Goal: Task Accomplishment & Management: Use online tool/utility

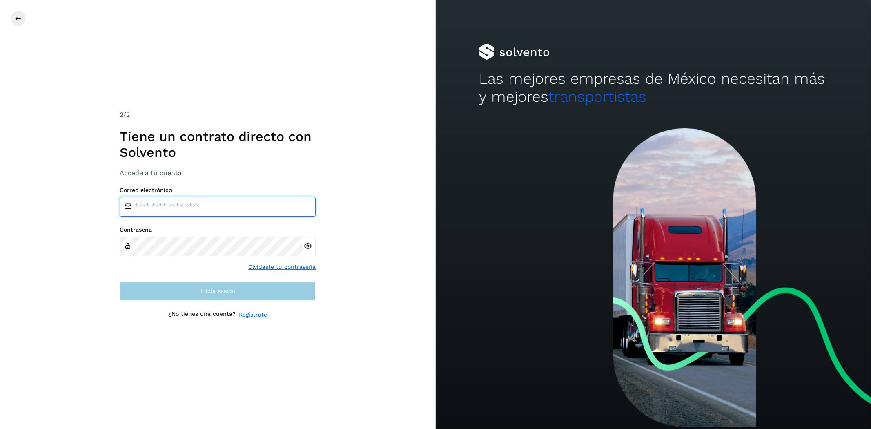
type input "**********"
click at [232, 291] on span "Inicia sesión" at bounding box center [218, 291] width 35 height 6
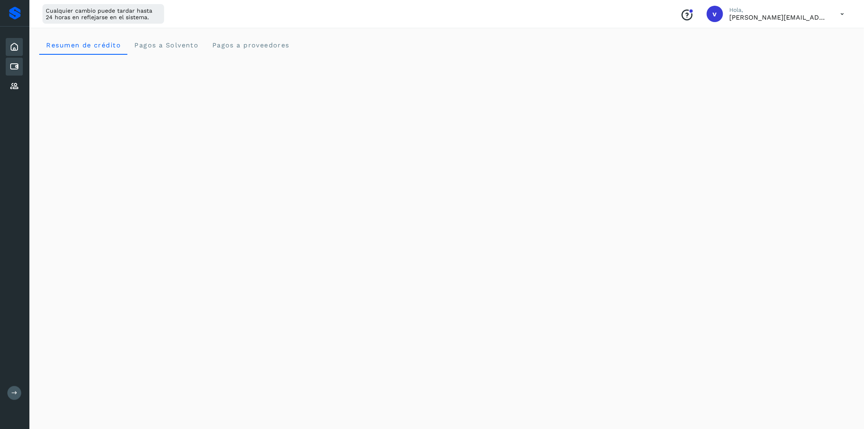
click at [20, 62] on div "Cuentas por pagar" at bounding box center [14, 67] width 17 height 18
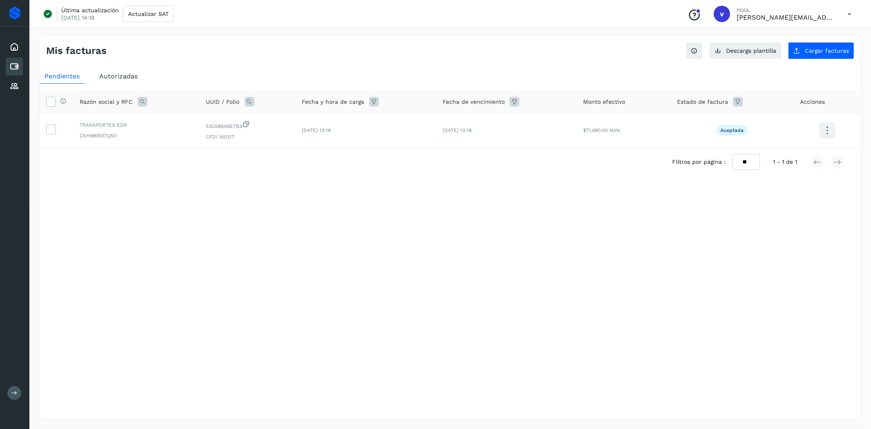
click at [127, 77] on span "Autorizadas" at bounding box center [118, 76] width 38 height 8
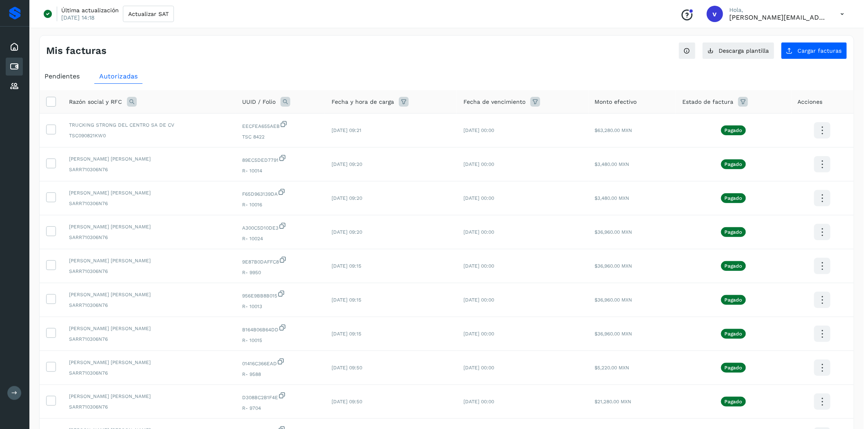
click at [132, 104] on icon at bounding box center [132, 102] width 10 height 10
click at [161, 131] on input "text" at bounding box center [185, 135] width 100 height 13
type input "*****"
click at [200, 152] on button "Buscar" at bounding box center [206, 157] width 60 height 16
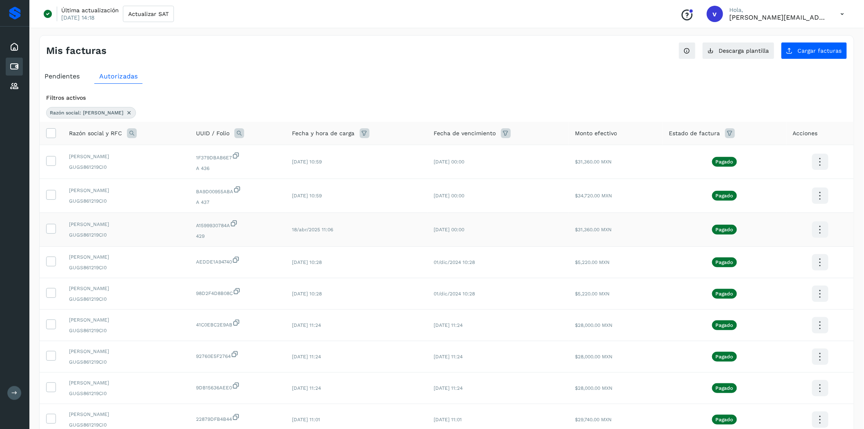
click at [140, 230] on div "[PERSON_NAME] GUGS861219CI0" at bounding box center [126, 230] width 114 height 18
click at [51, 228] on icon at bounding box center [51, 228] width 9 height 9
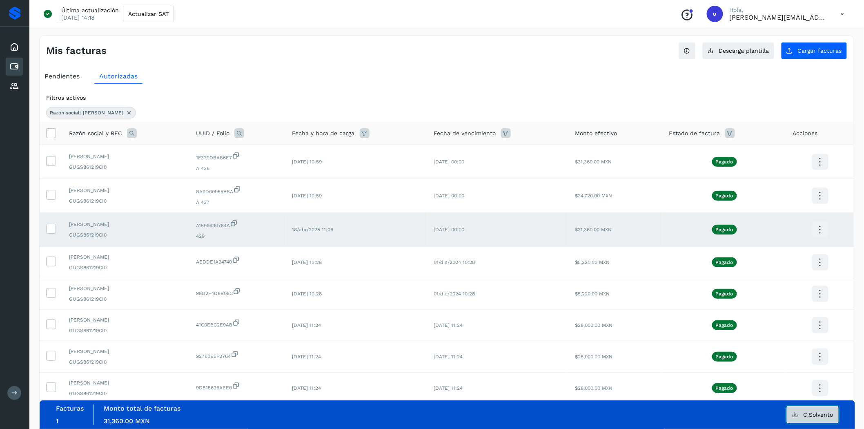
click at [784, 372] on button "C.Solvento" at bounding box center [813, 414] width 52 height 17
click at [672, 94] on div "Filtros activos" at bounding box center [446, 98] width 801 height 9
click at [54, 230] on icon at bounding box center [51, 228] width 9 height 9
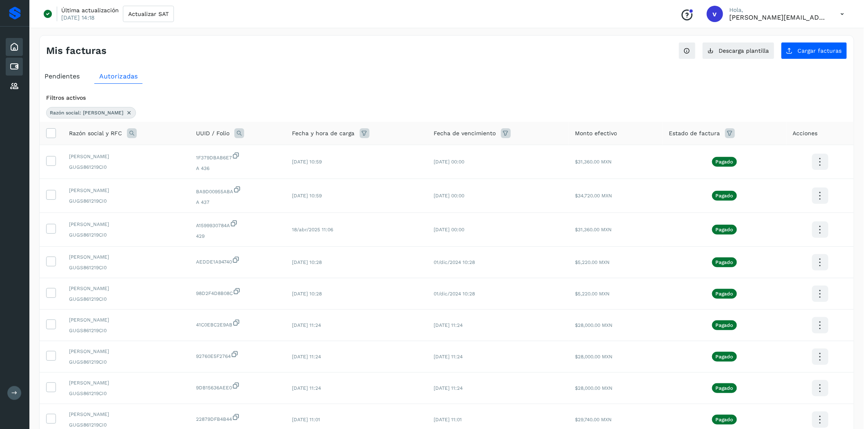
click at [19, 43] on icon at bounding box center [14, 47] width 10 height 10
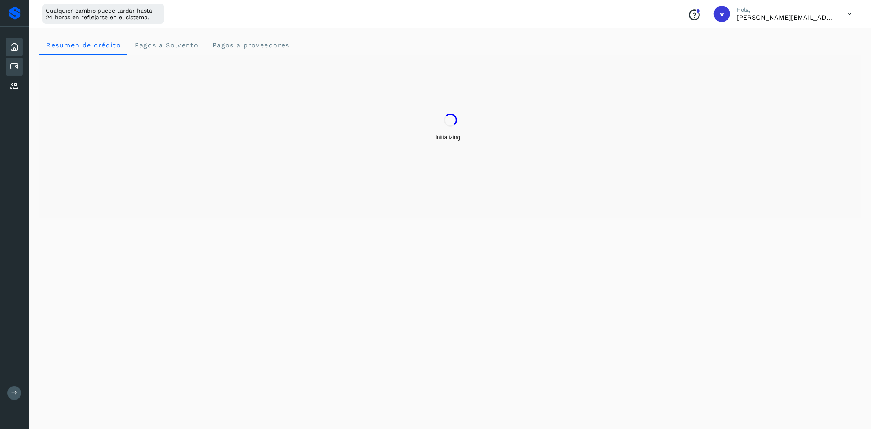
click at [17, 65] on icon at bounding box center [14, 67] width 10 height 10
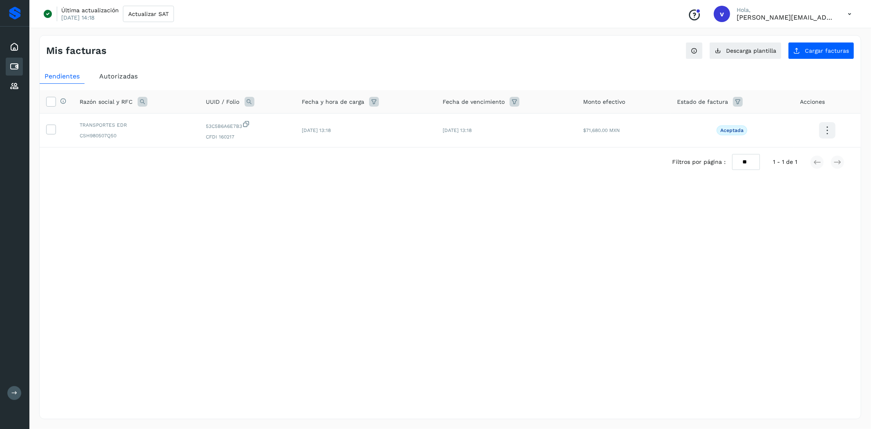
click at [121, 76] on span "Autorizadas" at bounding box center [118, 76] width 38 height 8
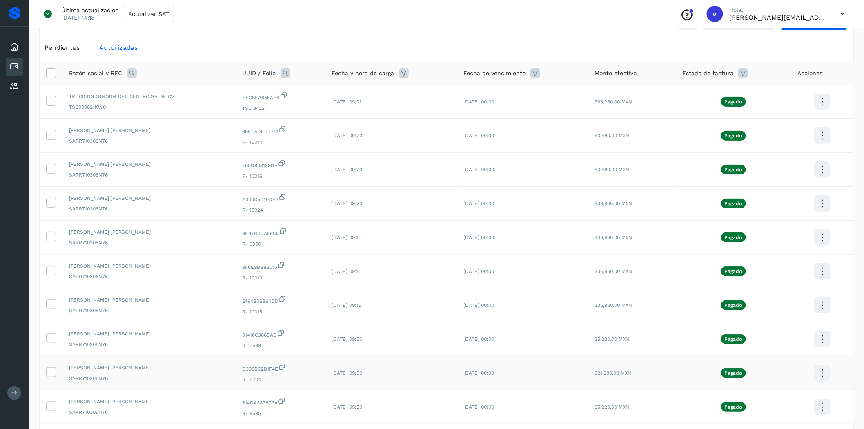
scroll to position [5, 0]
